Goal: Information Seeking & Learning: Understand process/instructions

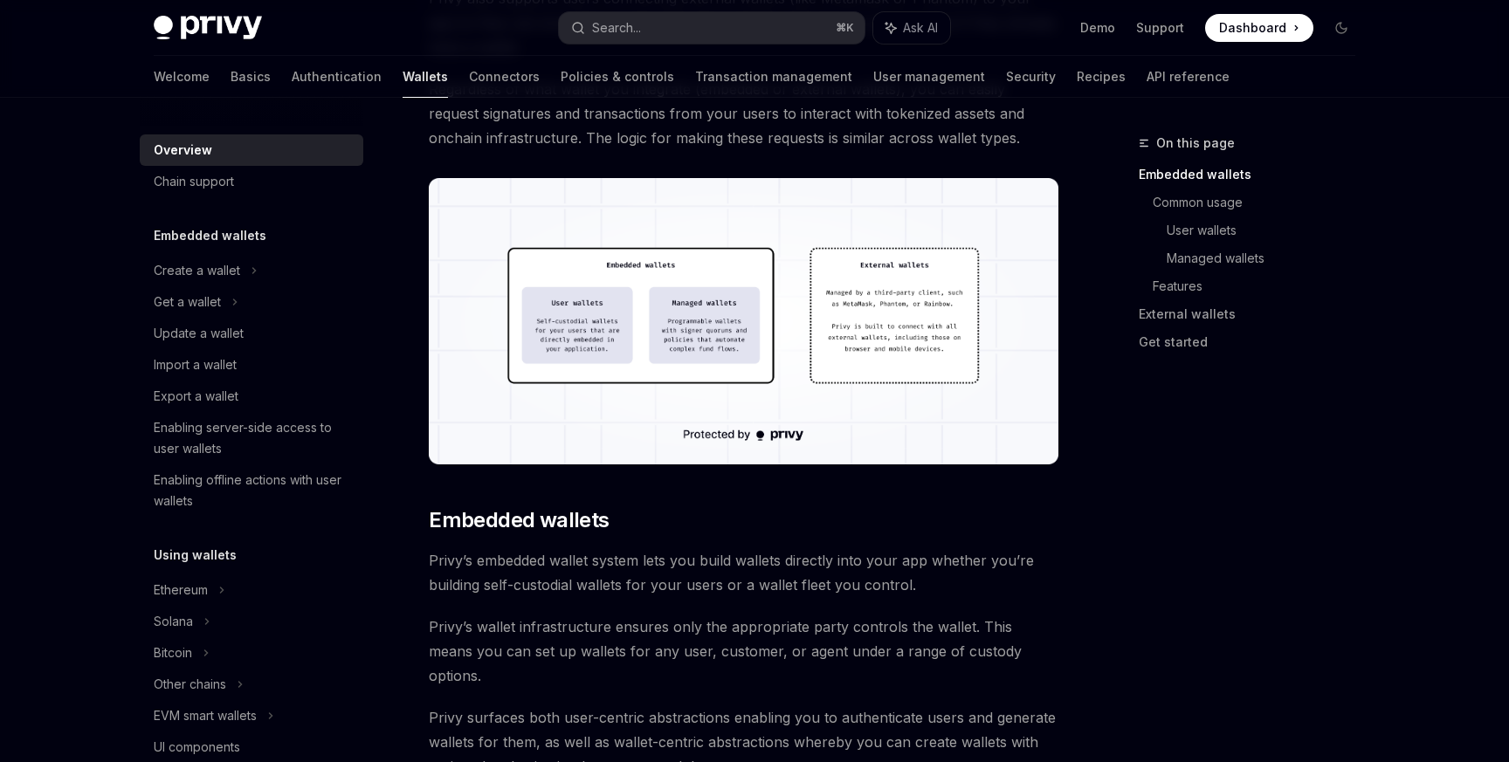
scroll to position [479, 0]
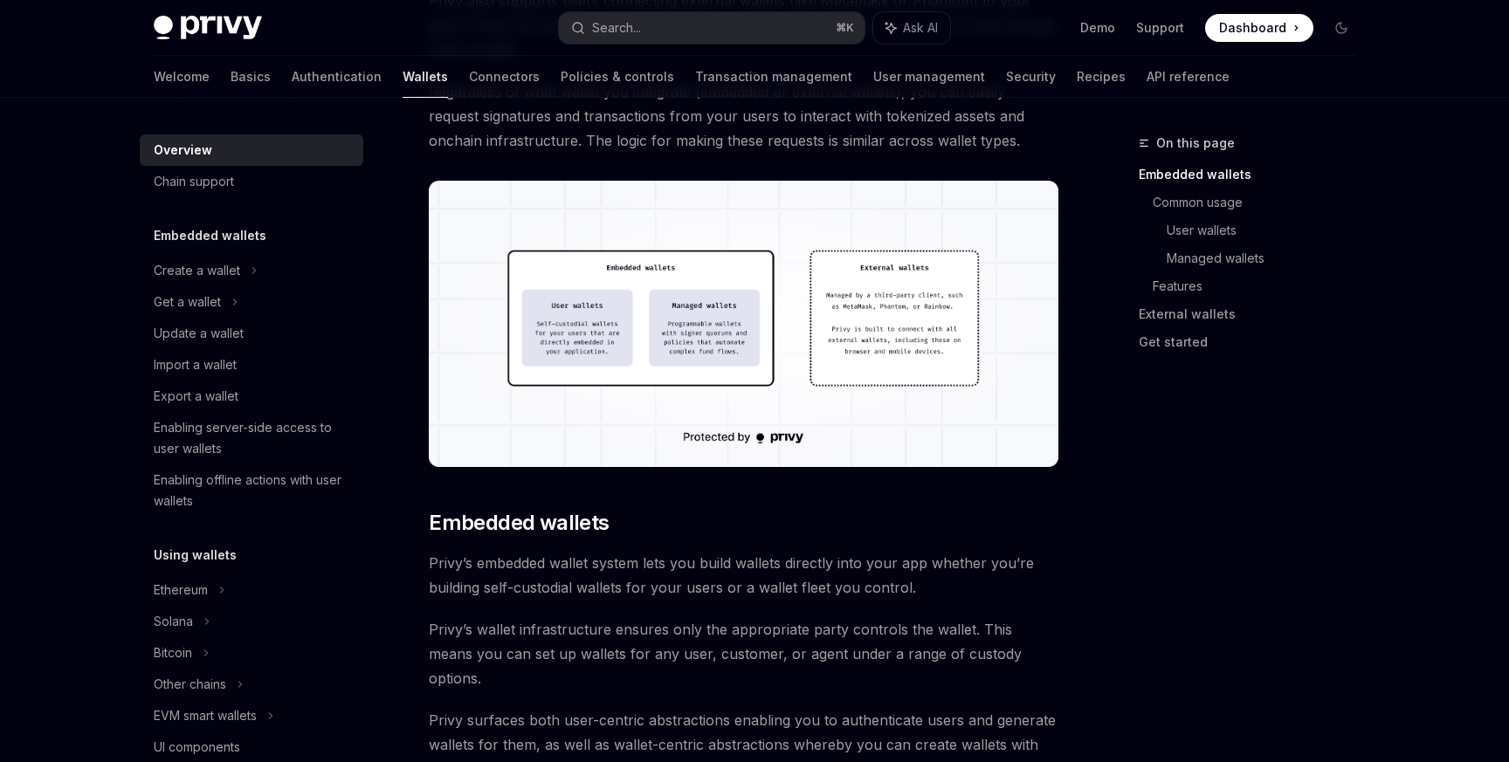
click at [644, 317] on img at bounding box center [743, 324] width 629 height 286
click at [651, 347] on img at bounding box center [743, 324] width 629 height 286
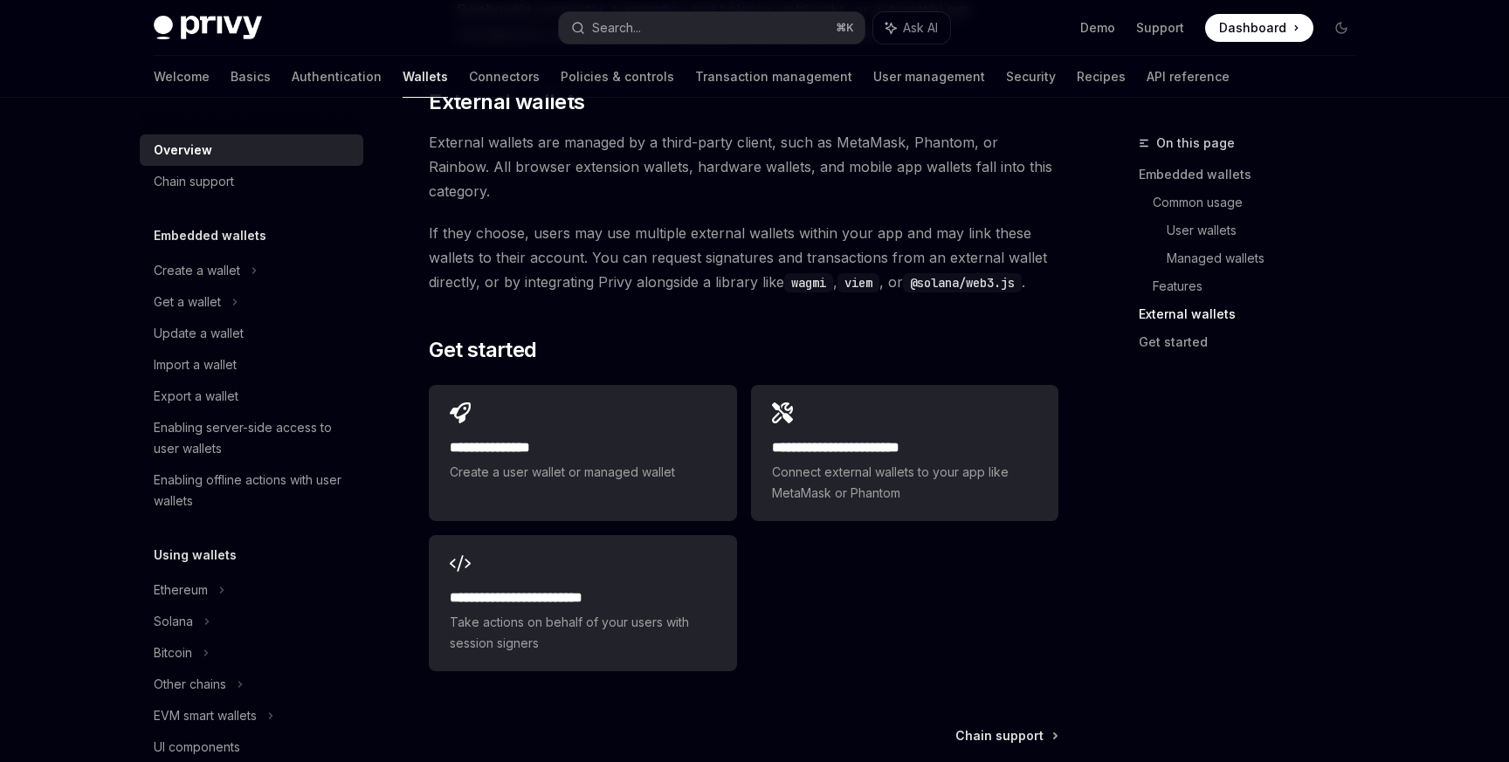
scroll to position [2632, 0]
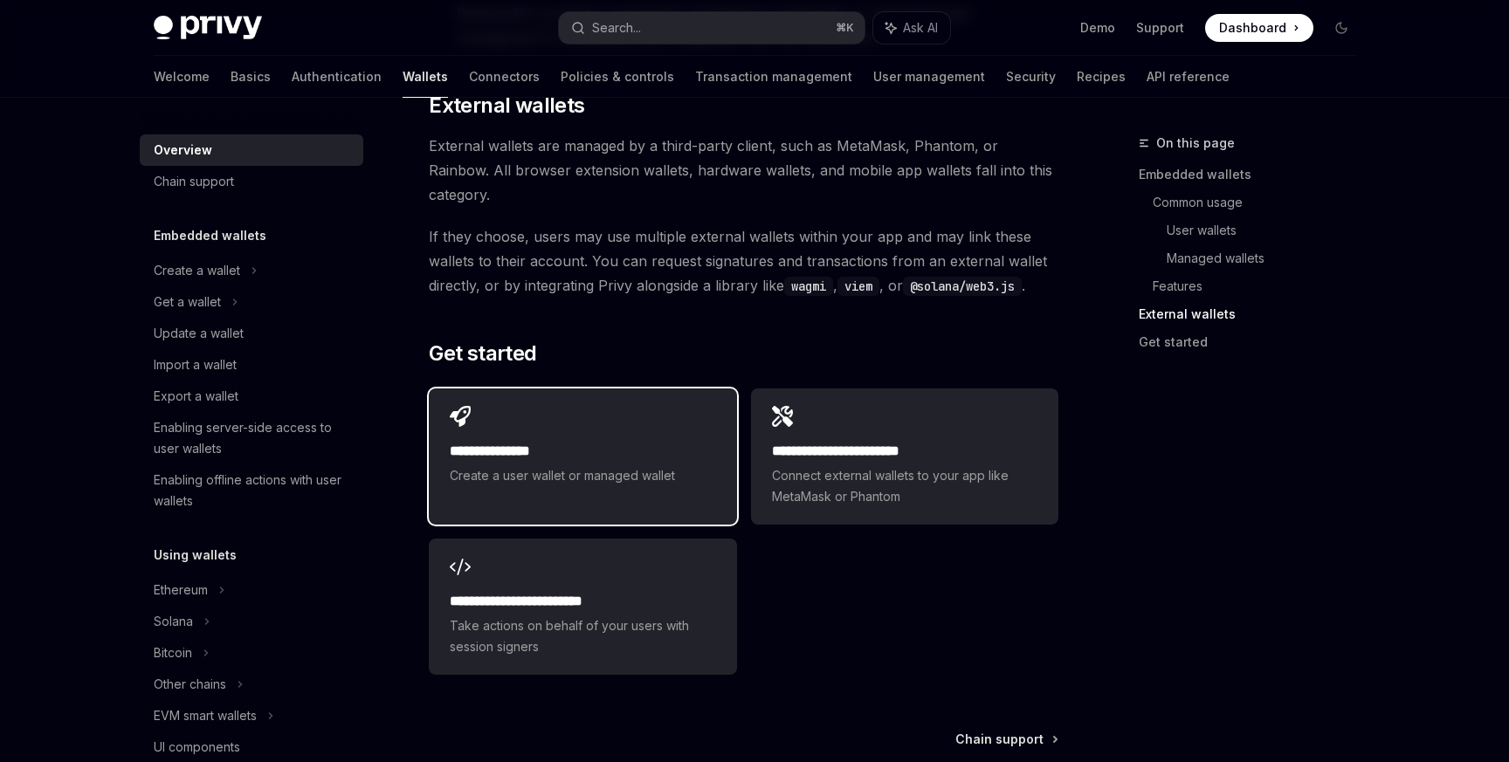
click at [609, 441] on h2 "**********" at bounding box center [582, 451] width 265 height 21
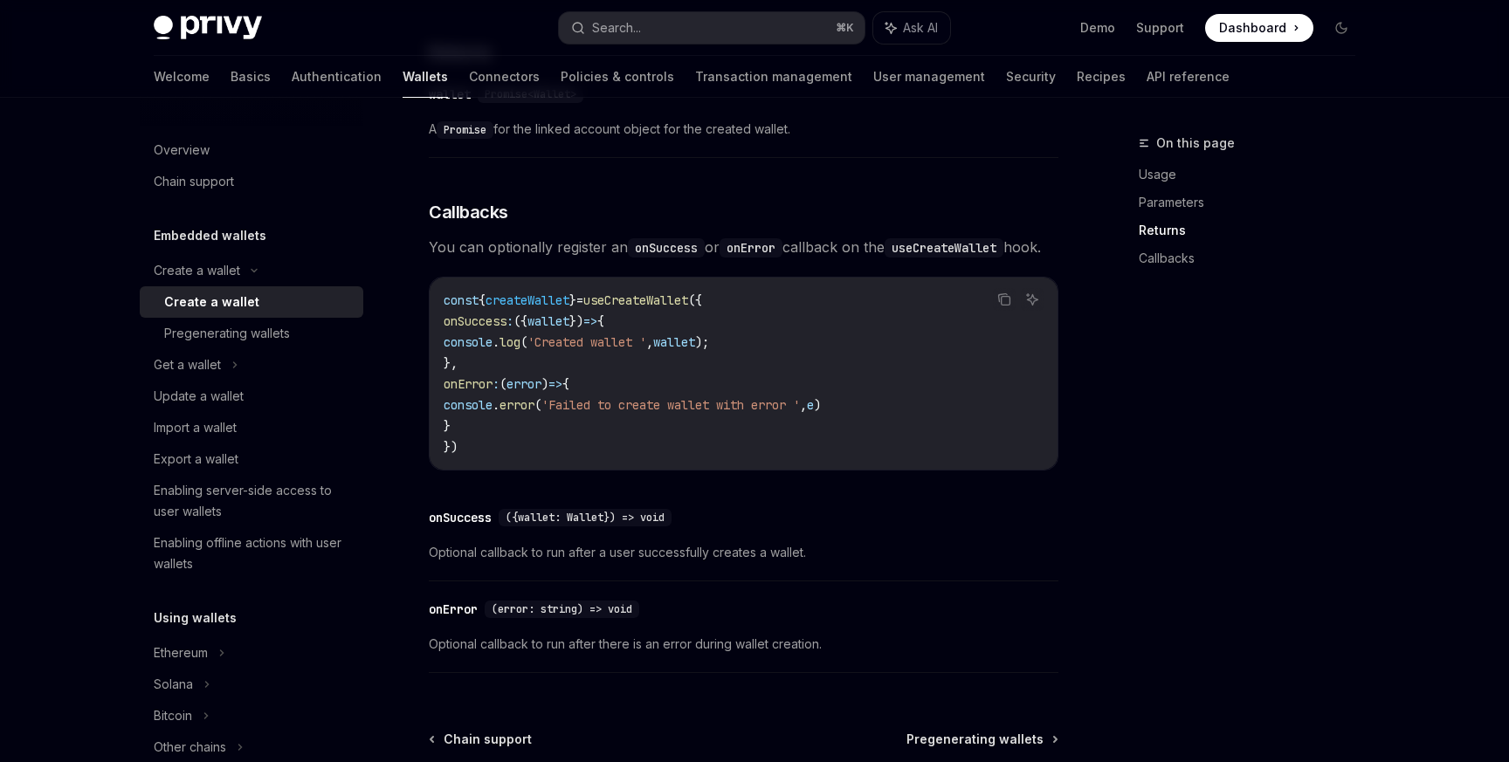
scroll to position [1120, 0]
click at [261, 330] on div "Pregenerating wallets" at bounding box center [227, 333] width 126 height 21
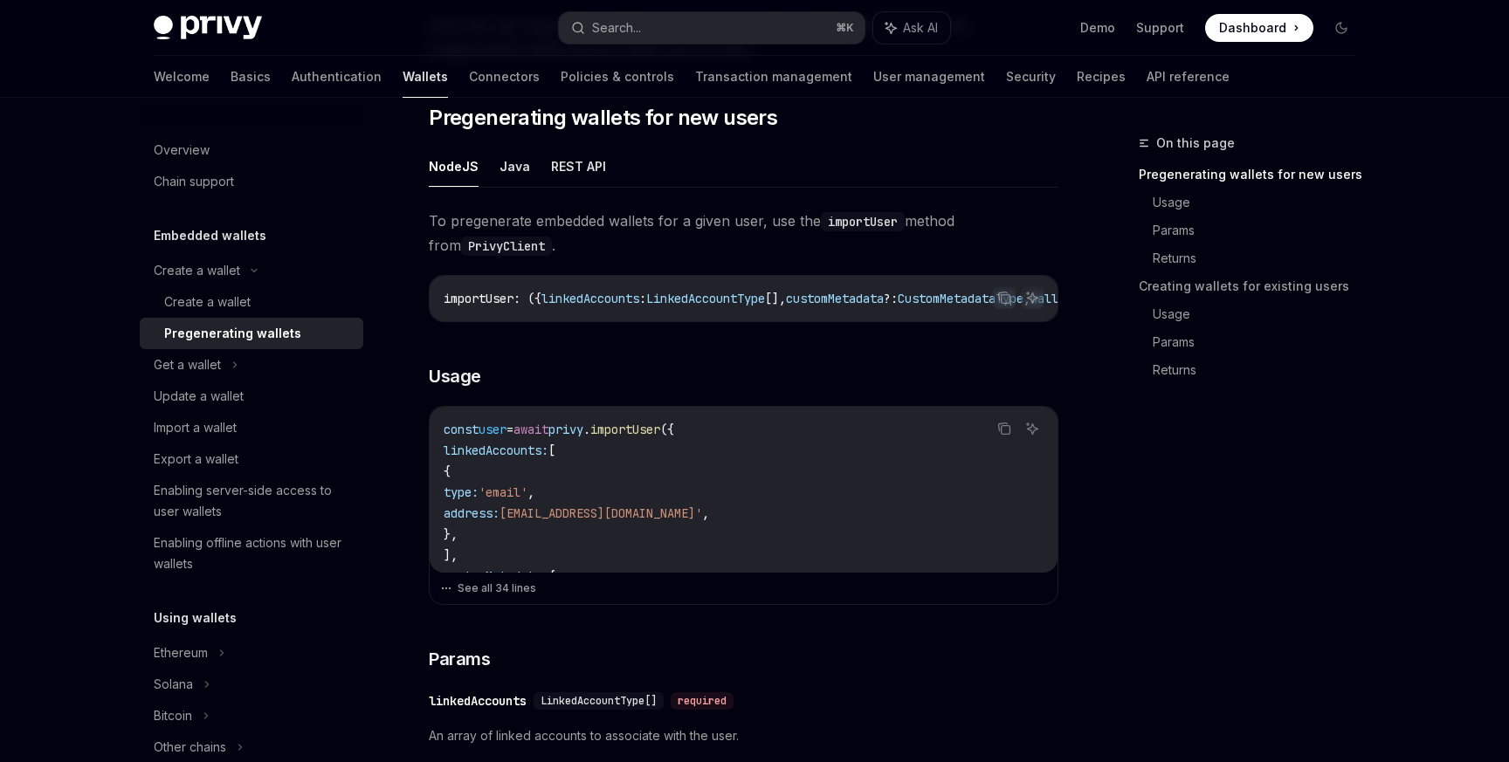
scroll to position [329, 0]
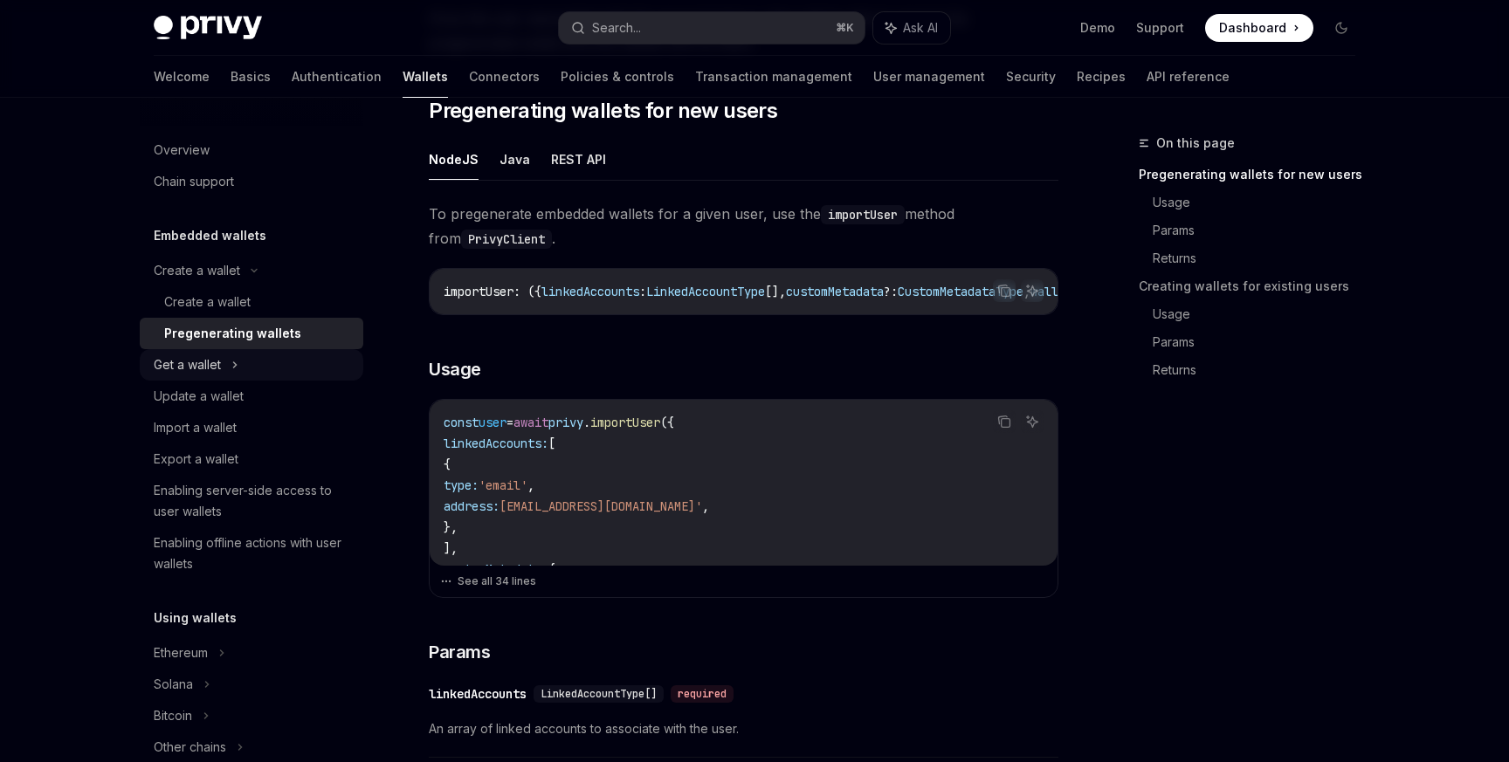
click at [275, 365] on div "Get a wallet" at bounding box center [252, 364] width 224 height 31
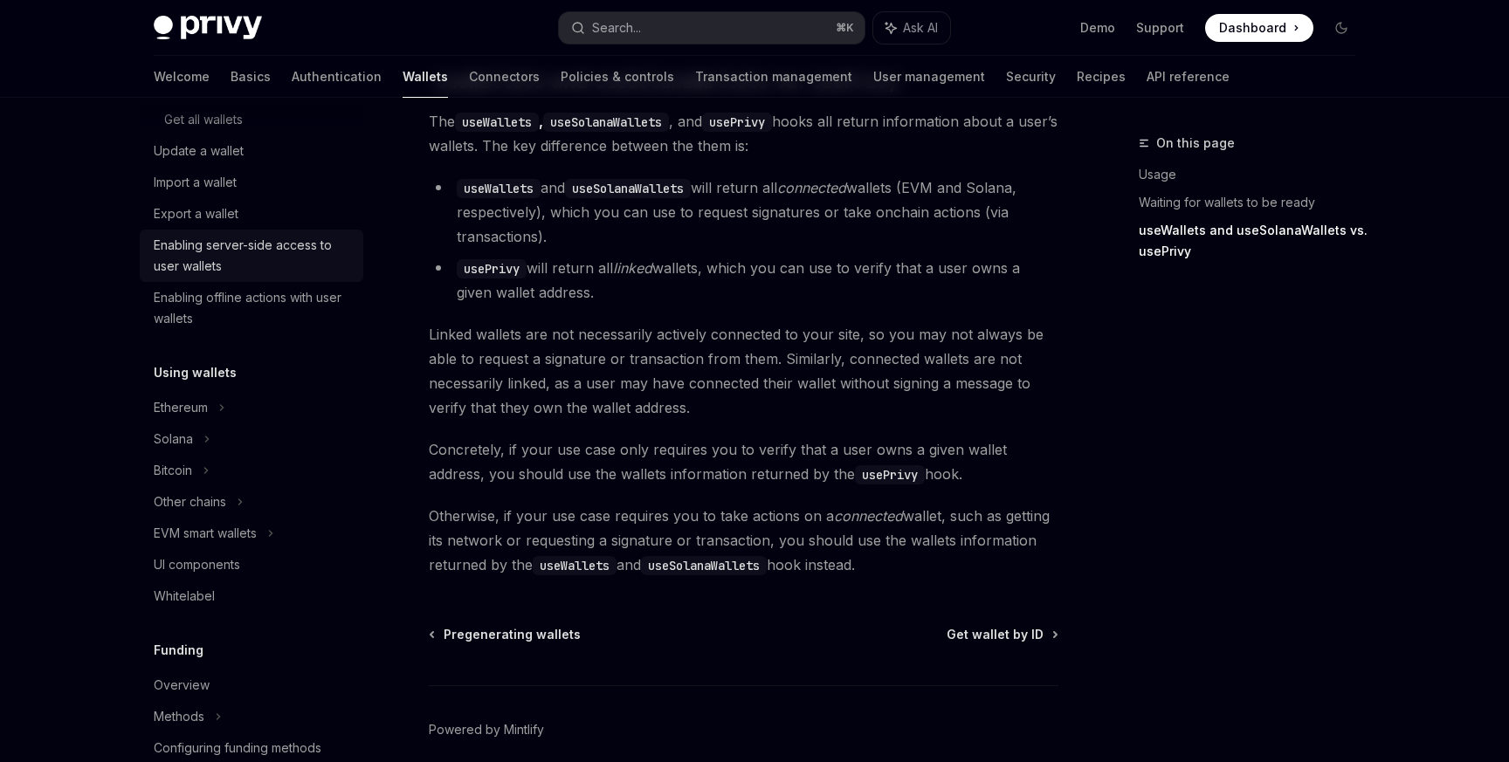
scroll to position [357, 0]
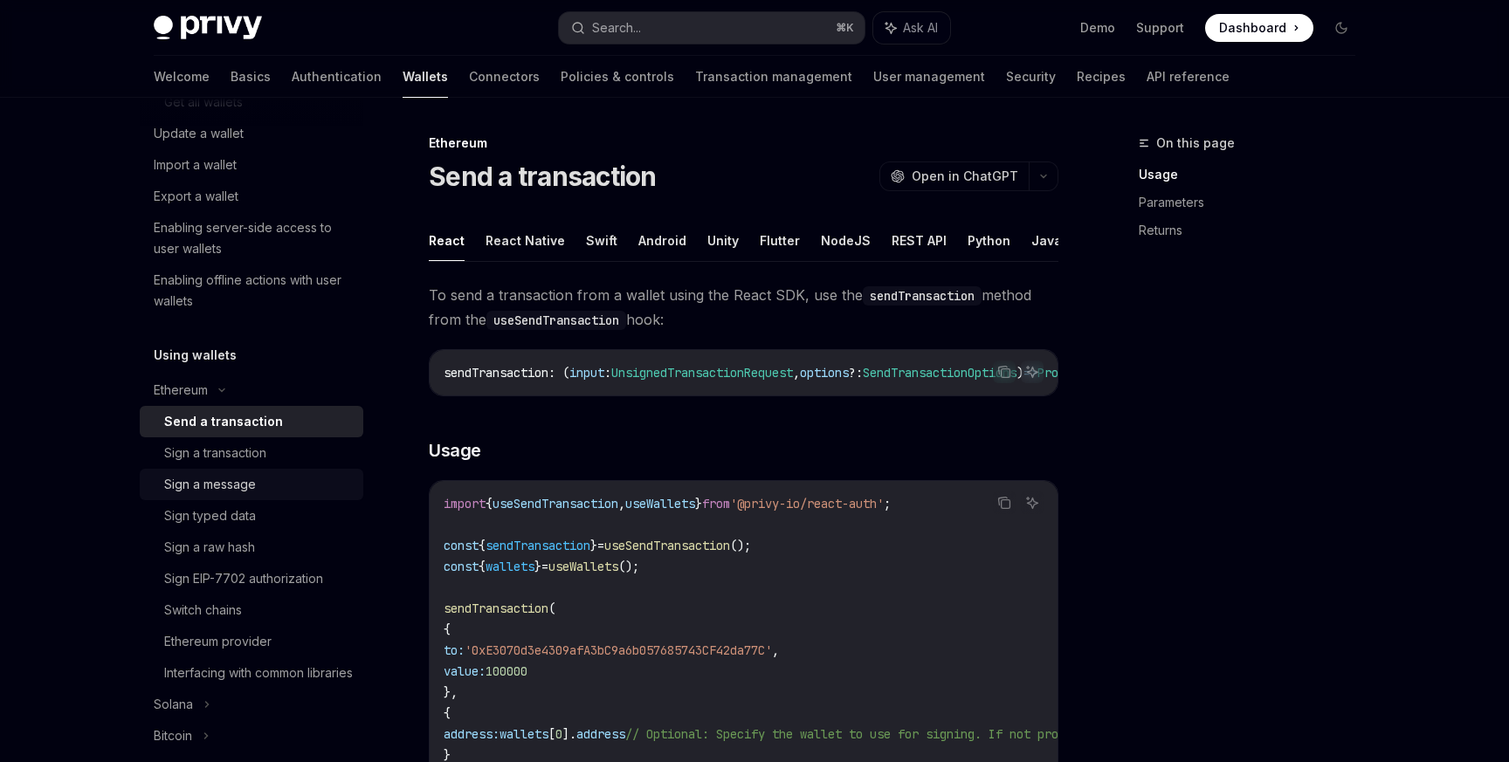
click at [264, 484] on div "Sign a message" at bounding box center [258, 484] width 189 height 21
type textarea "*"
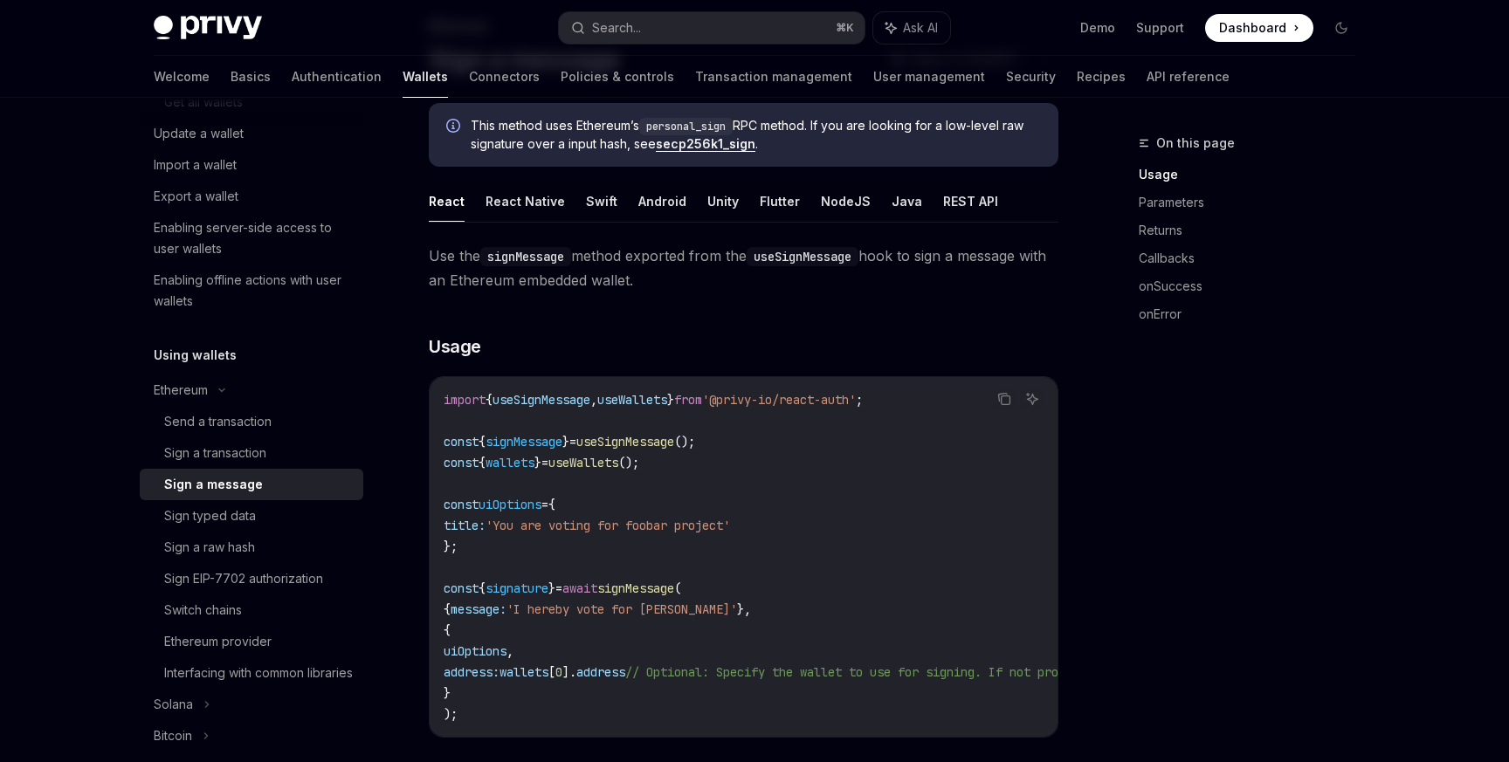
scroll to position [113, 0]
